Goal: Information Seeking & Learning: Learn about a topic

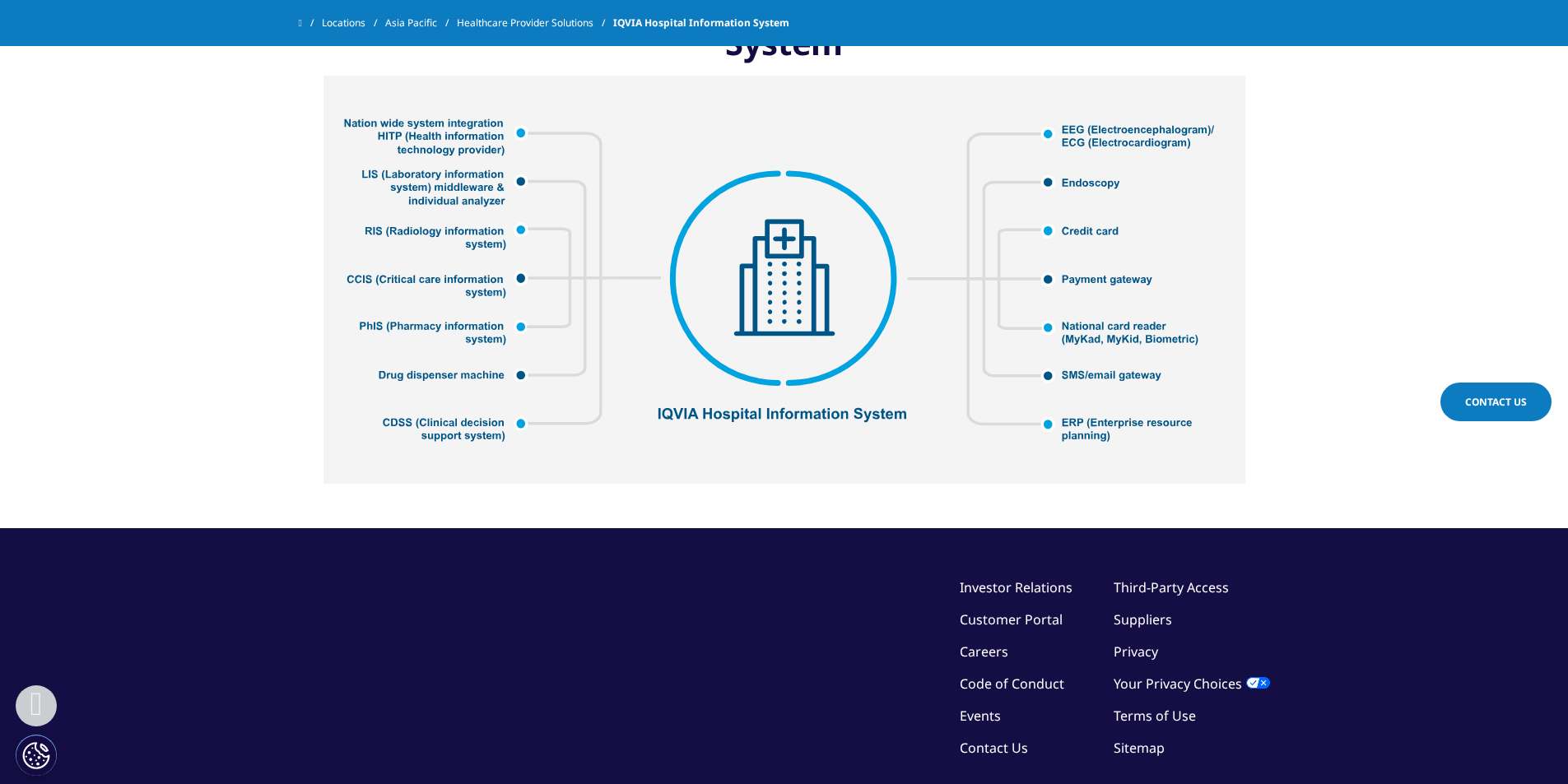
scroll to position [2285, 0]
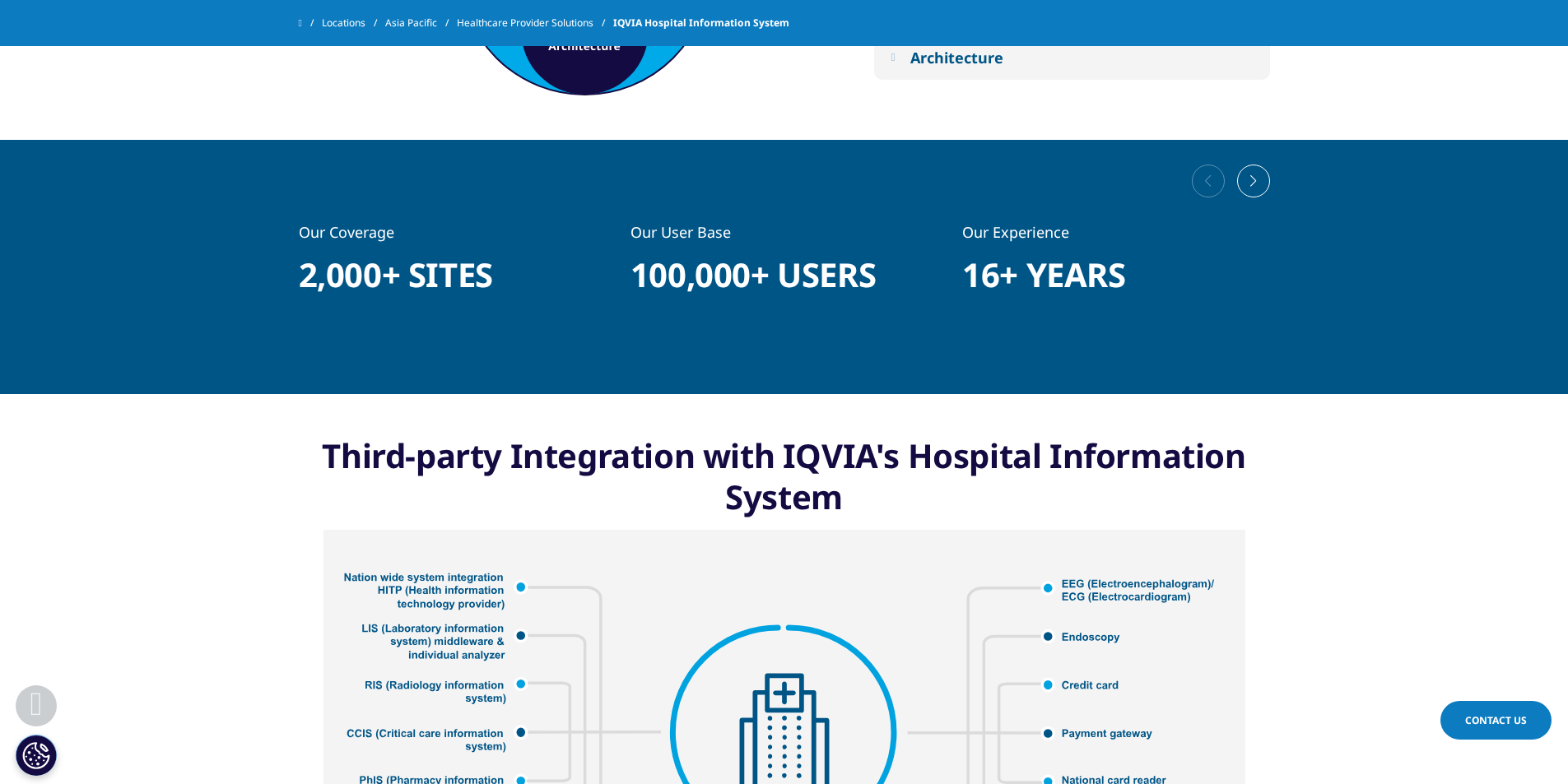
scroll to position [1892, 0]
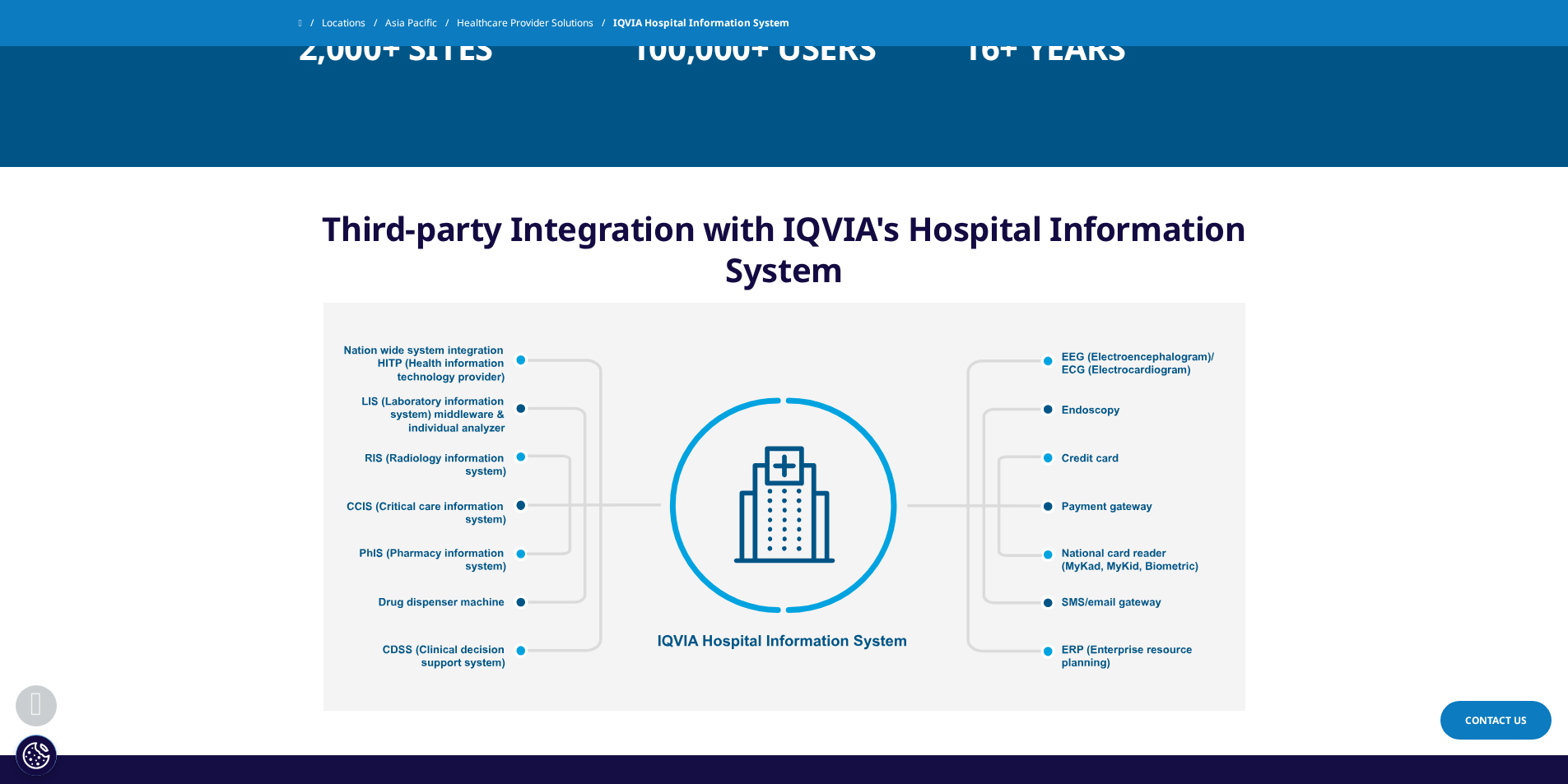
click at [436, 370] on img at bounding box center [784, 507] width 922 height 408
drag, startPoint x: 419, startPoint y: 401, endPoint x: 416, endPoint y: 431, distance: 30.1
click at [419, 401] on img at bounding box center [784, 507] width 922 height 408
click at [416, 431] on img at bounding box center [784, 507] width 922 height 408
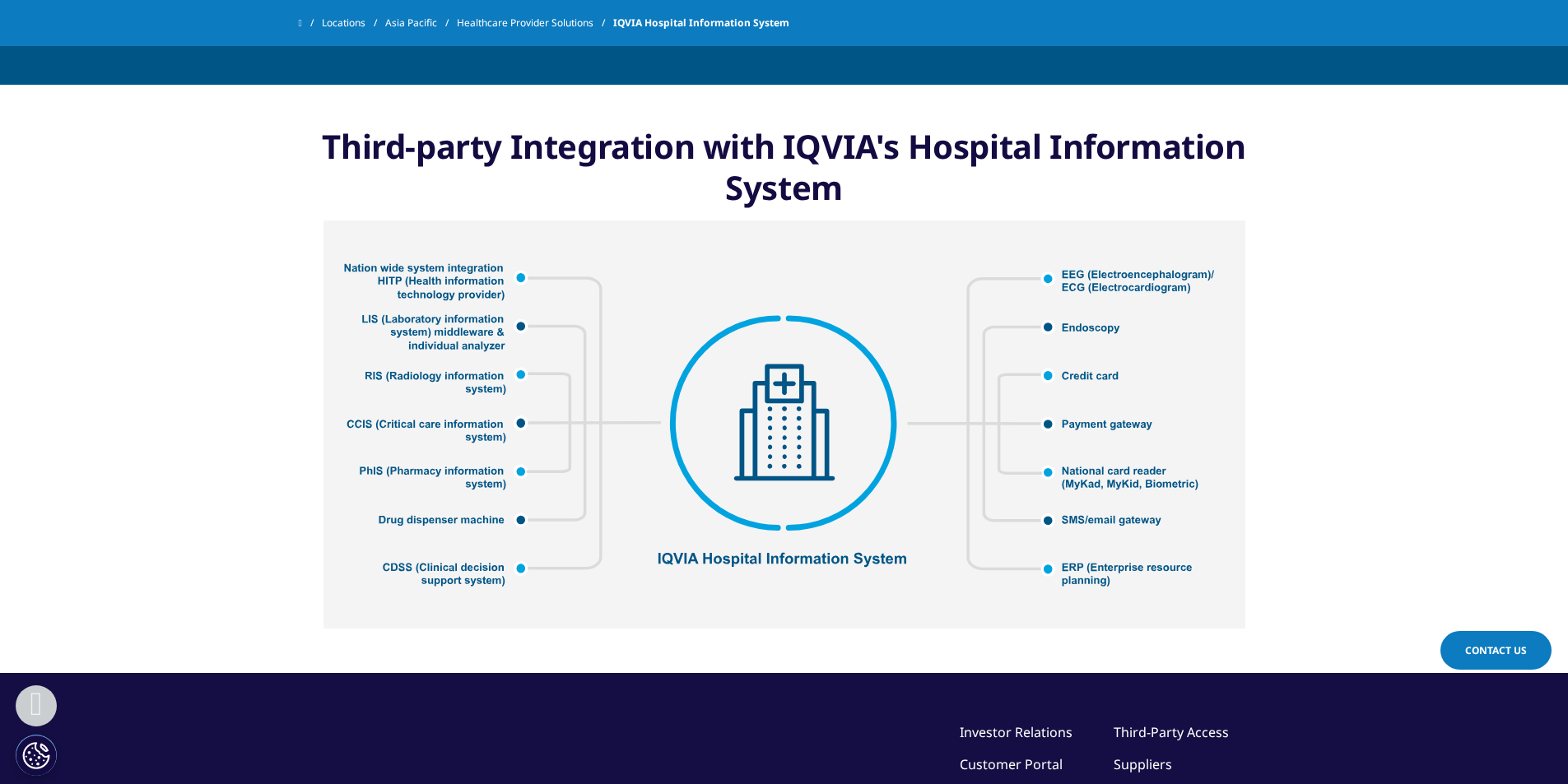
click at [1078, 332] on img at bounding box center [784, 424] width 922 height 408
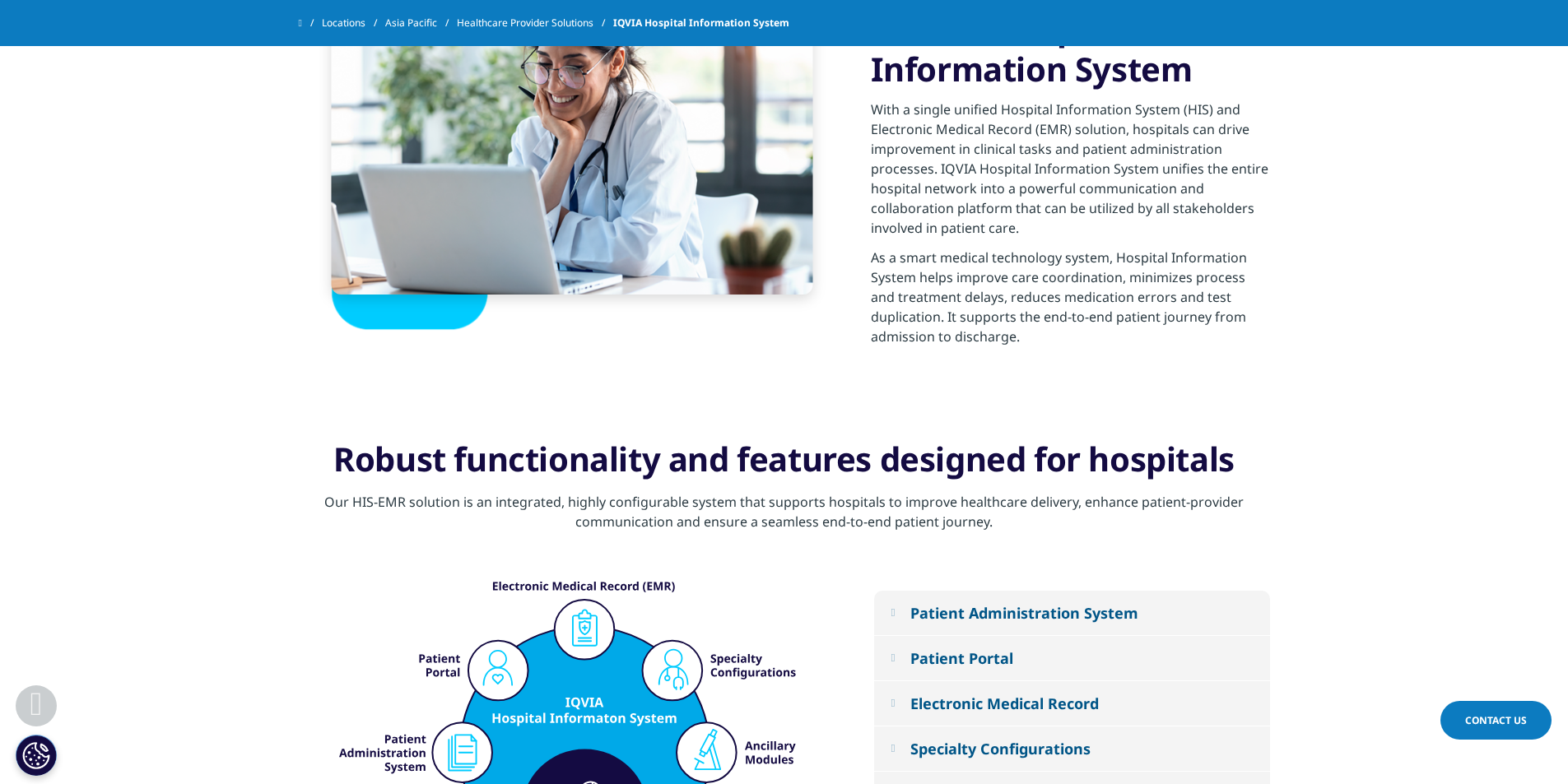
scroll to position [805, 0]
